Goal: Task Accomplishment & Management: Use online tool/utility

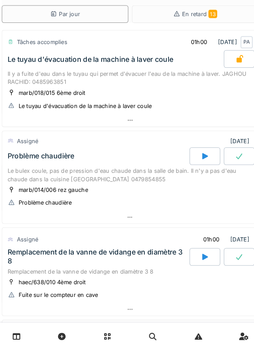
scroll to position [23, 0]
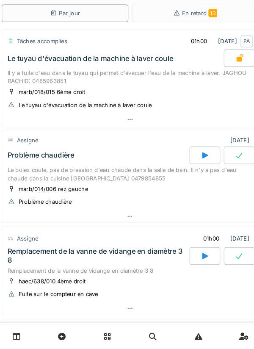
click at [204, 165] on div at bounding box center [199, 162] width 30 height 17
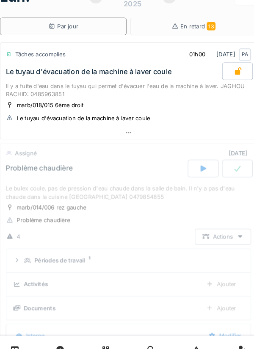
scroll to position [127, 0]
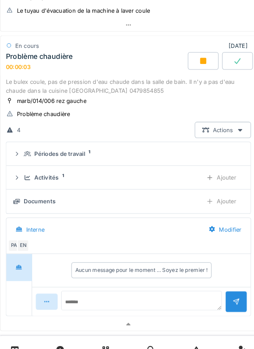
click at [228, 175] on div "Ajouter" at bounding box center [216, 171] width 43 height 16
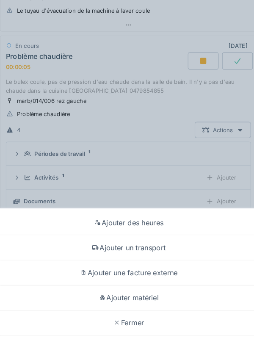
click at [154, 240] on div "Ajouter un transport" at bounding box center [127, 239] width 250 height 24
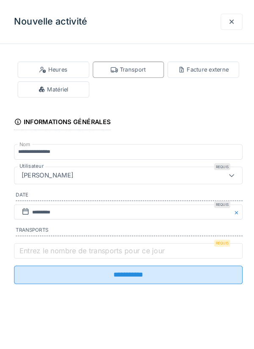
click at [95, 241] on label "Entrez le nombre de transports pour ce jour" at bounding box center [92, 242] width 144 height 10
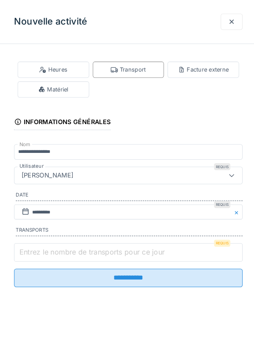
click at [95, 241] on input "Entrez le nombre de transports pour ce jour" at bounding box center [127, 244] width 221 height 18
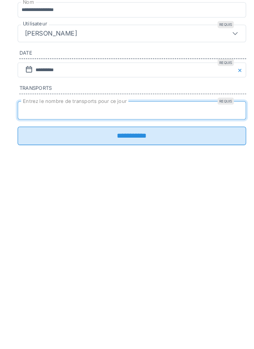
type input "*"
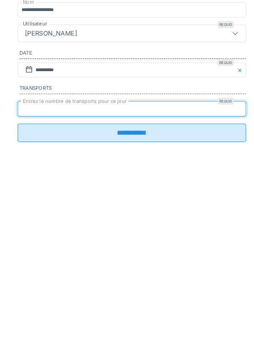
click at [167, 267] on input "**********" at bounding box center [127, 265] width 221 height 18
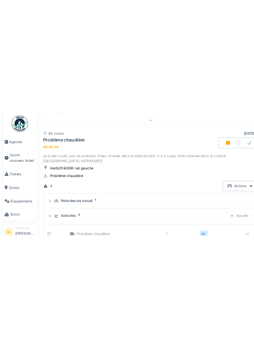
scroll to position [0, 0]
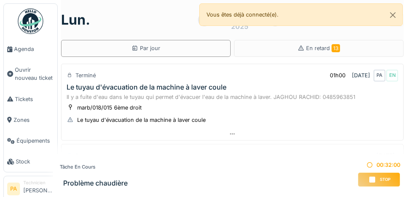
click at [28, 49] on span "Agenda" at bounding box center [34, 49] width 40 height 8
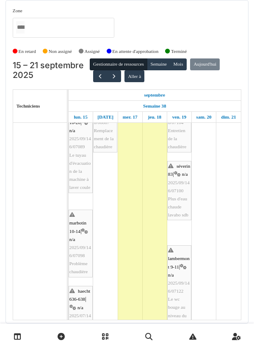
scroll to position [57, 0]
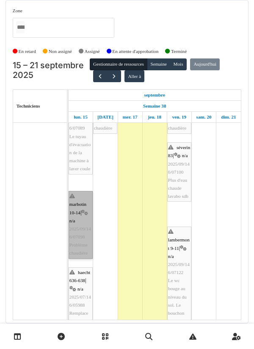
click at [84, 218] on link "marbotin 10-14 | n/a 2025/09/146/07098 Problème chaudière" at bounding box center [81, 225] width 24 height 68
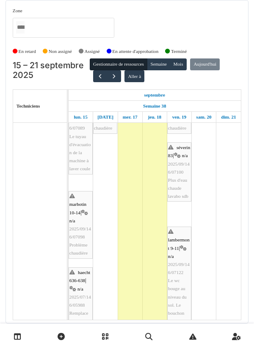
click at [246, 345] on link at bounding box center [237, 337] width 22 height 20
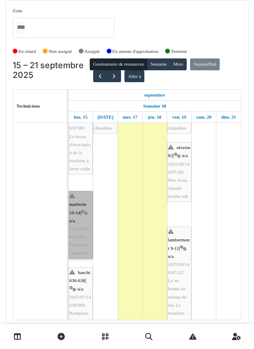
click at [82, 215] on link "marbotin 10-14 | n/a 2025/09/146/07098 Problème chaudière" at bounding box center [81, 225] width 24 height 68
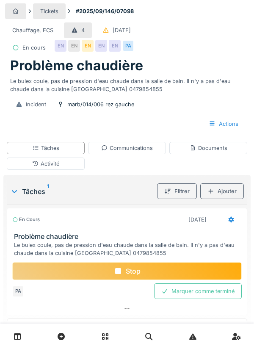
click at [79, 162] on div "Activité" at bounding box center [46, 164] width 78 height 12
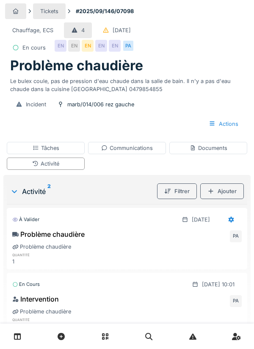
click at [225, 194] on div "Ajouter" at bounding box center [223, 192] width 44 height 16
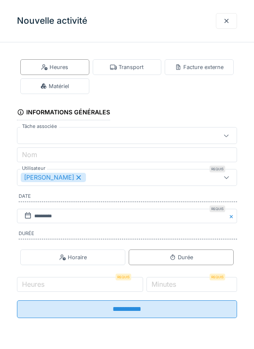
click at [84, 86] on div "Matériel" at bounding box center [54, 86] width 69 height 16
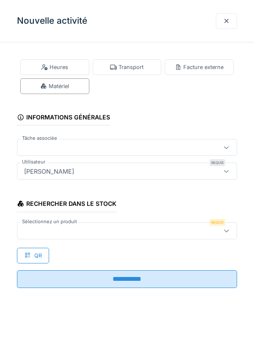
click at [95, 226] on div at bounding box center [127, 231] width 221 height 17
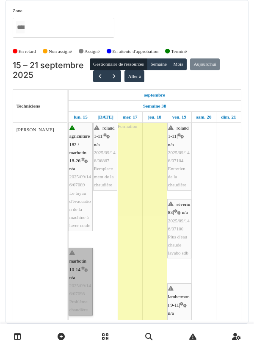
click at [84, 267] on link "marbotin 10-14 | n/a 2025/09/146/07098 Problème chaudière" at bounding box center [81, 282] width 24 height 68
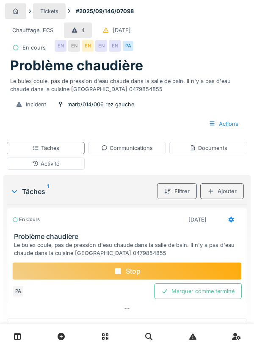
click at [154, 272] on div "Stop" at bounding box center [127, 272] width 230 height 18
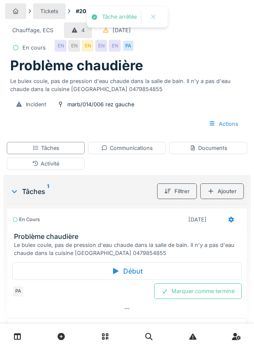
click at [158, 269] on div "Début" at bounding box center [127, 272] width 230 height 18
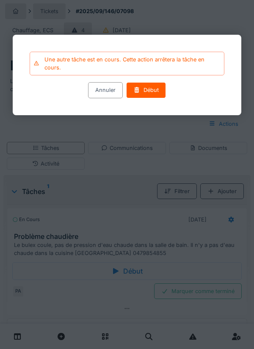
click at [110, 95] on div "Annuler" at bounding box center [105, 91] width 35 height 16
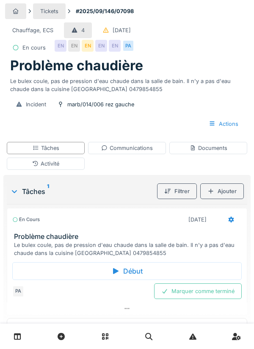
click at [117, 272] on icon at bounding box center [116, 271] width 6 height 6
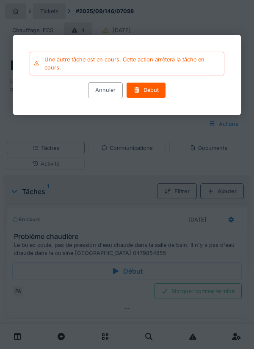
click at [157, 92] on div "Début" at bounding box center [146, 91] width 40 height 16
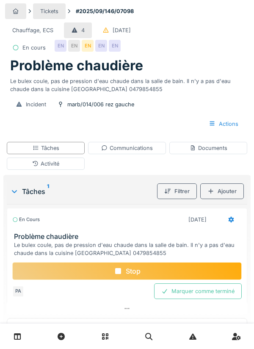
click at [76, 163] on div "Activité" at bounding box center [46, 164] width 78 height 12
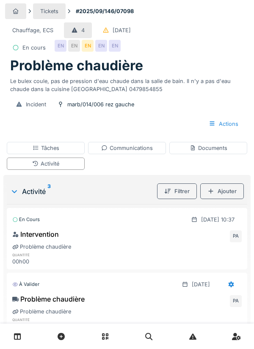
click at [249, 19] on div "Tickets #2025/09/146/07098" at bounding box center [127, 11] width 244 height 16
